Goal: Information Seeking & Learning: Learn about a topic

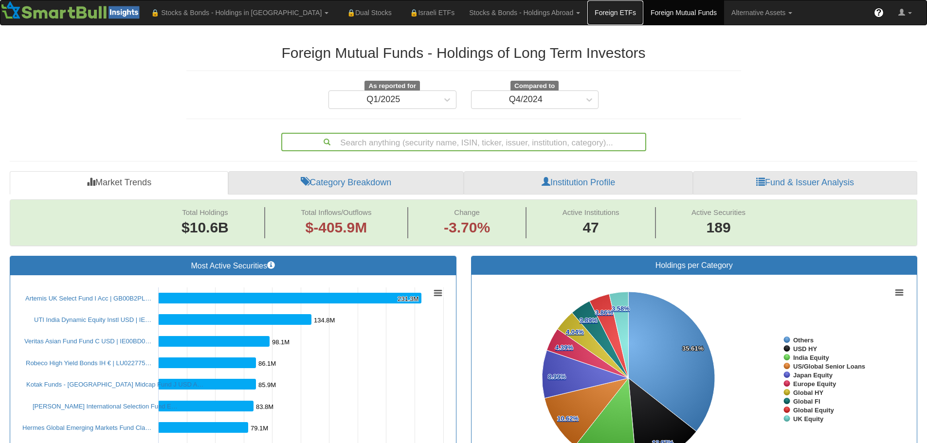
click at [587, 13] on link "Foreign ETFs" at bounding box center [615, 12] width 56 height 24
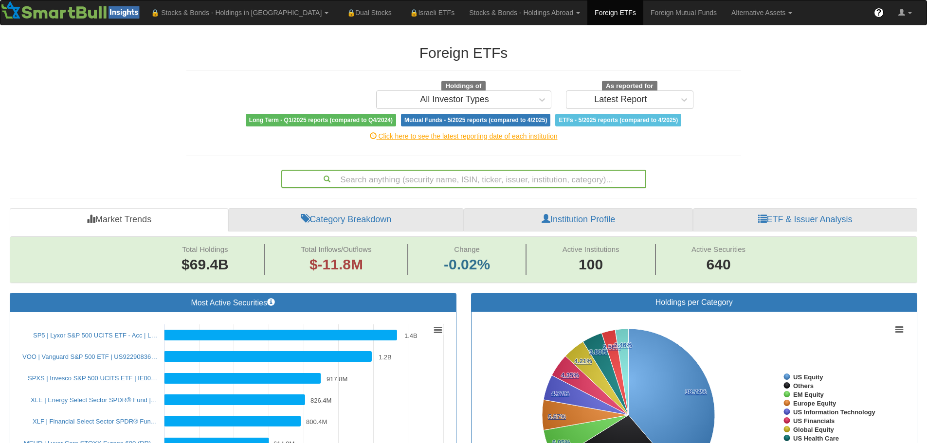
click at [435, 177] on div "Search anything (security name, ISIN, ticker, issuer, institution, category)..." at bounding box center [463, 179] width 363 height 17
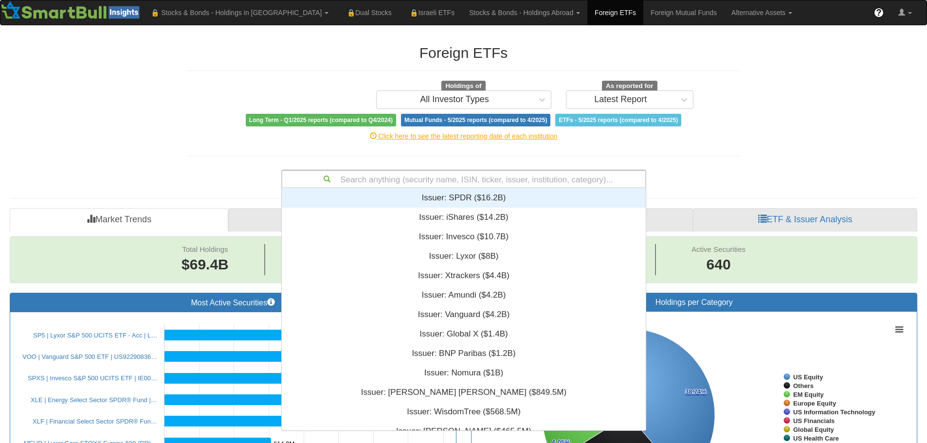
scroll to position [235, 357]
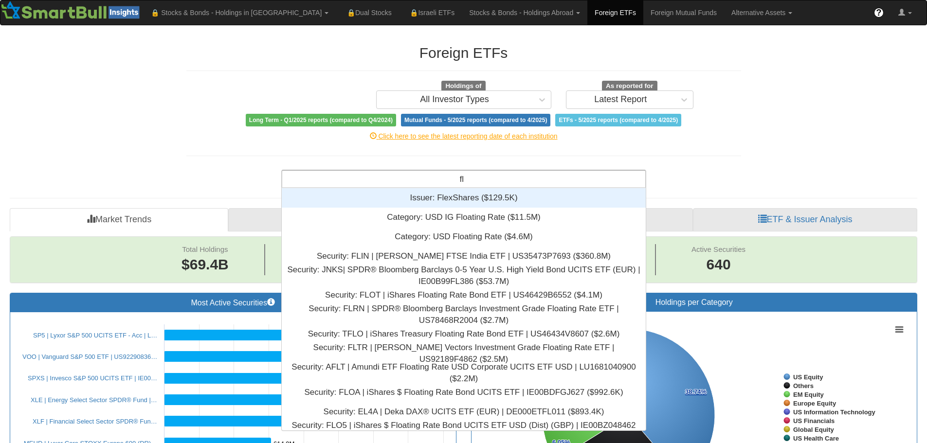
type input "f"
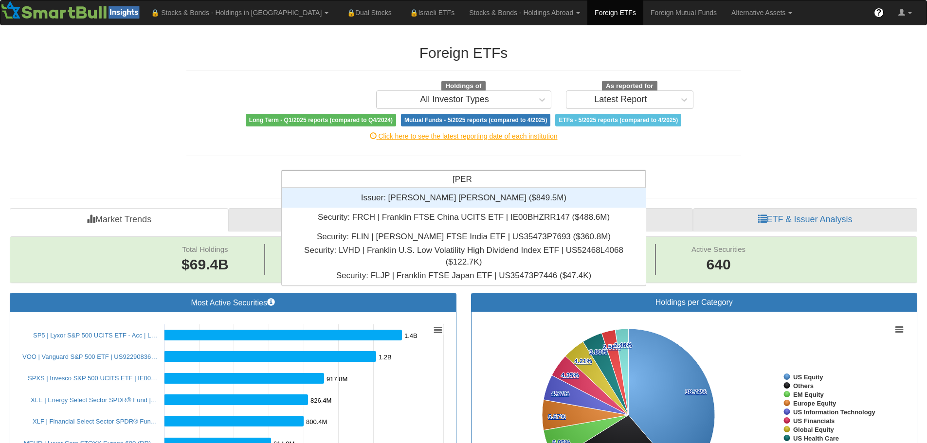
scroll to position [90, 357]
type input "[PERSON_NAME]"
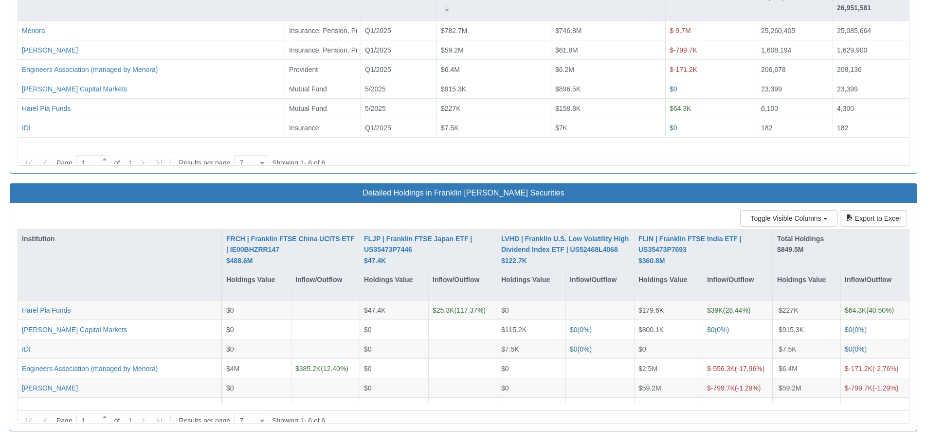
scroll to position [1295, 0]
click at [263, 414] on div at bounding box center [262, 420] width 5 height 13
click at [256, 388] on div "50" at bounding box center [253, 381] width 34 height 16
type input "50"
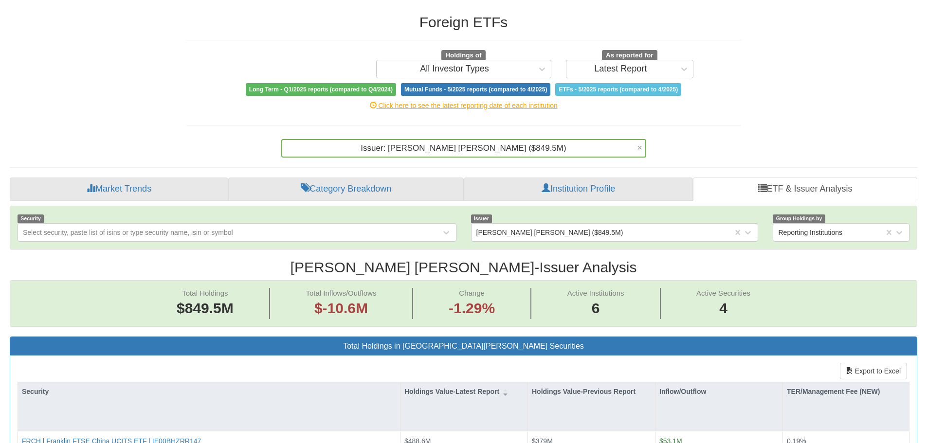
scroll to position [0, 0]
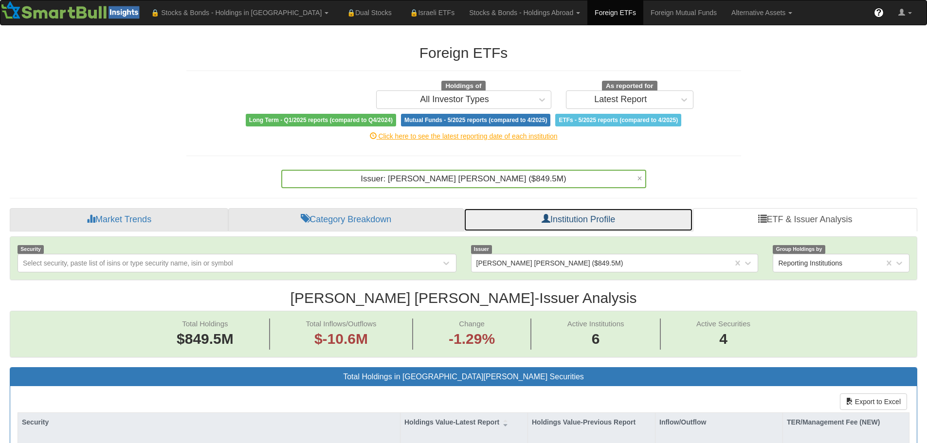
click at [580, 216] on link "Institution Profile" at bounding box center [578, 219] width 229 height 23
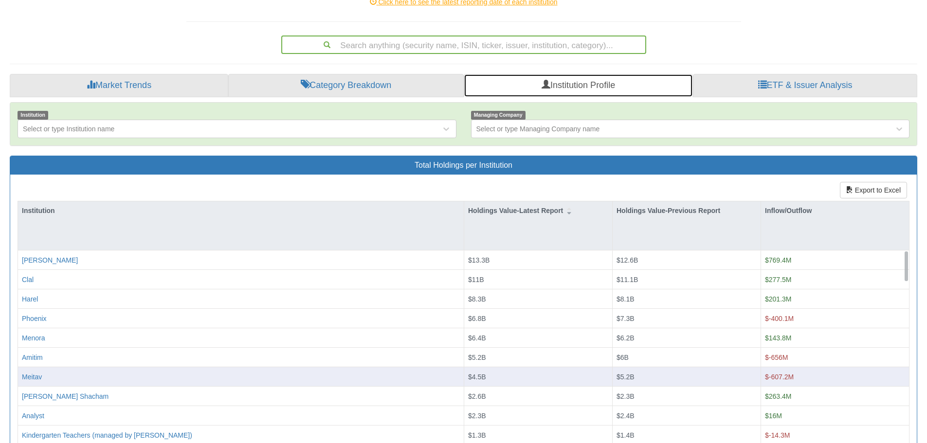
scroll to position [146, 0]
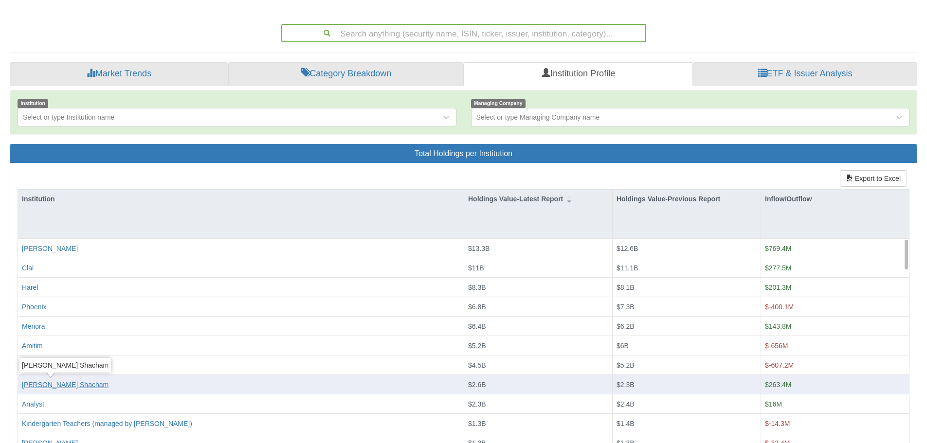
click at [59, 384] on div "[PERSON_NAME] Shacham" at bounding box center [65, 385] width 87 height 10
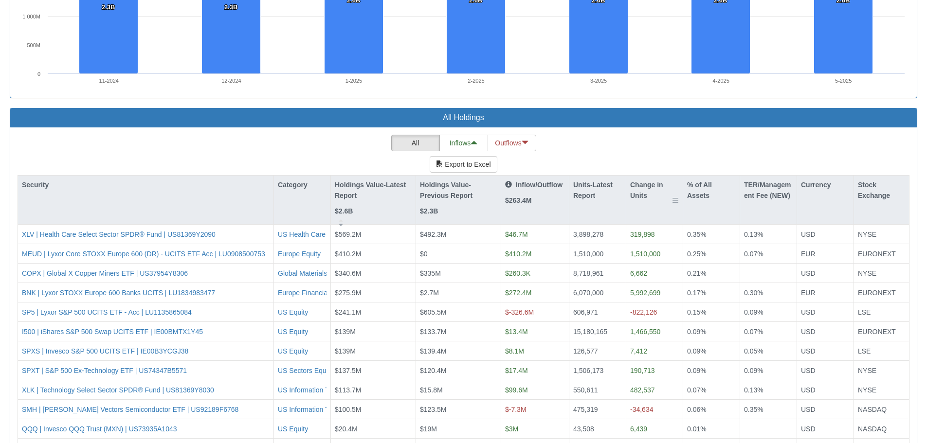
scroll to position [875, 0]
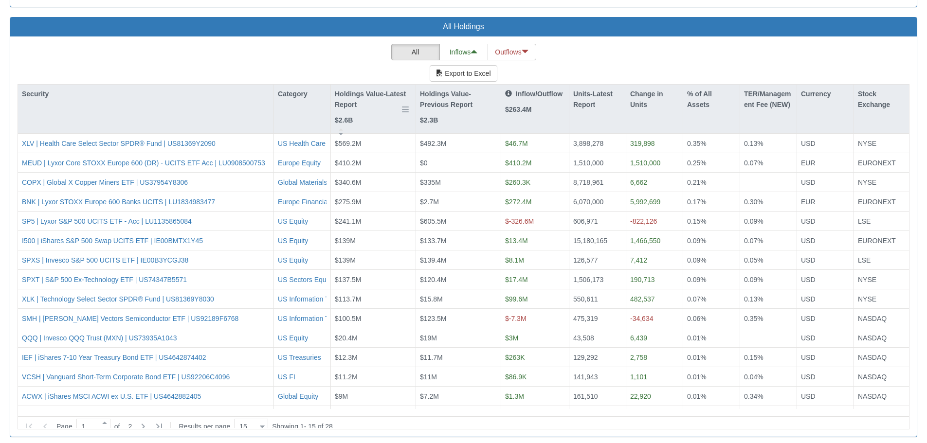
click at [347, 96] on p "Holdings Value-Latest Report" at bounding box center [373, 100] width 77 height 22
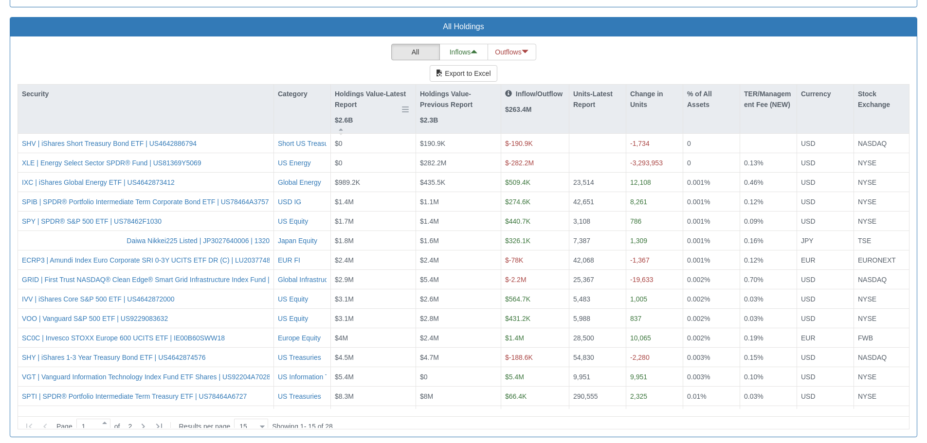
click at [347, 96] on p "Holdings Value-Latest Report" at bounding box center [373, 100] width 77 height 22
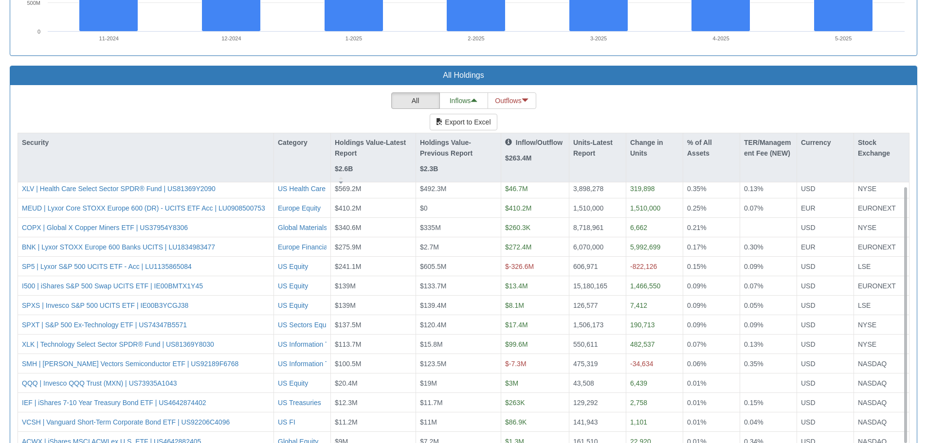
scroll to position [0, 0]
